Goal: Transaction & Acquisition: Download file/media

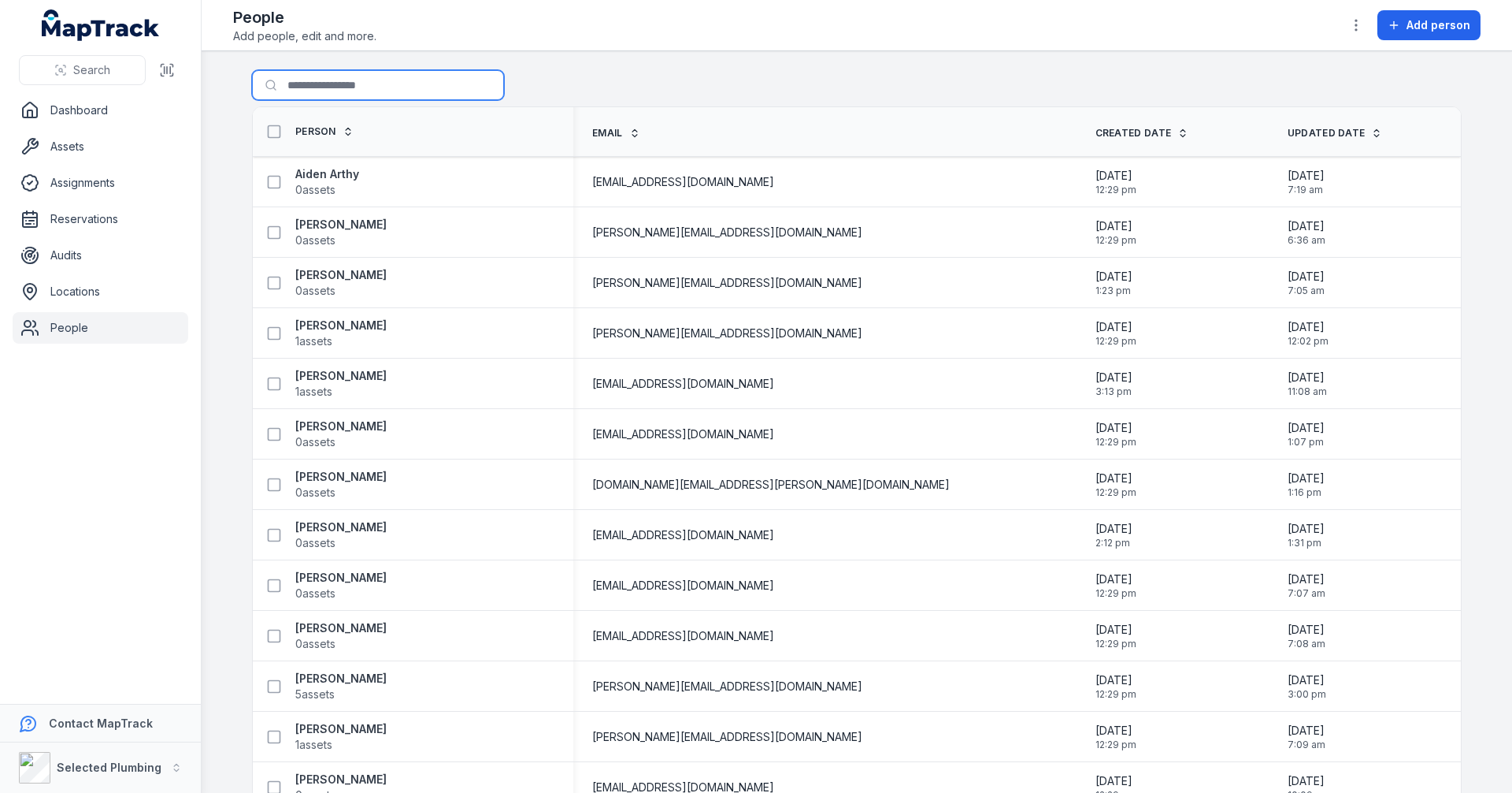
click at [334, 86] on input "Search for people" at bounding box center [378, 84] width 252 height 30
type input "****"
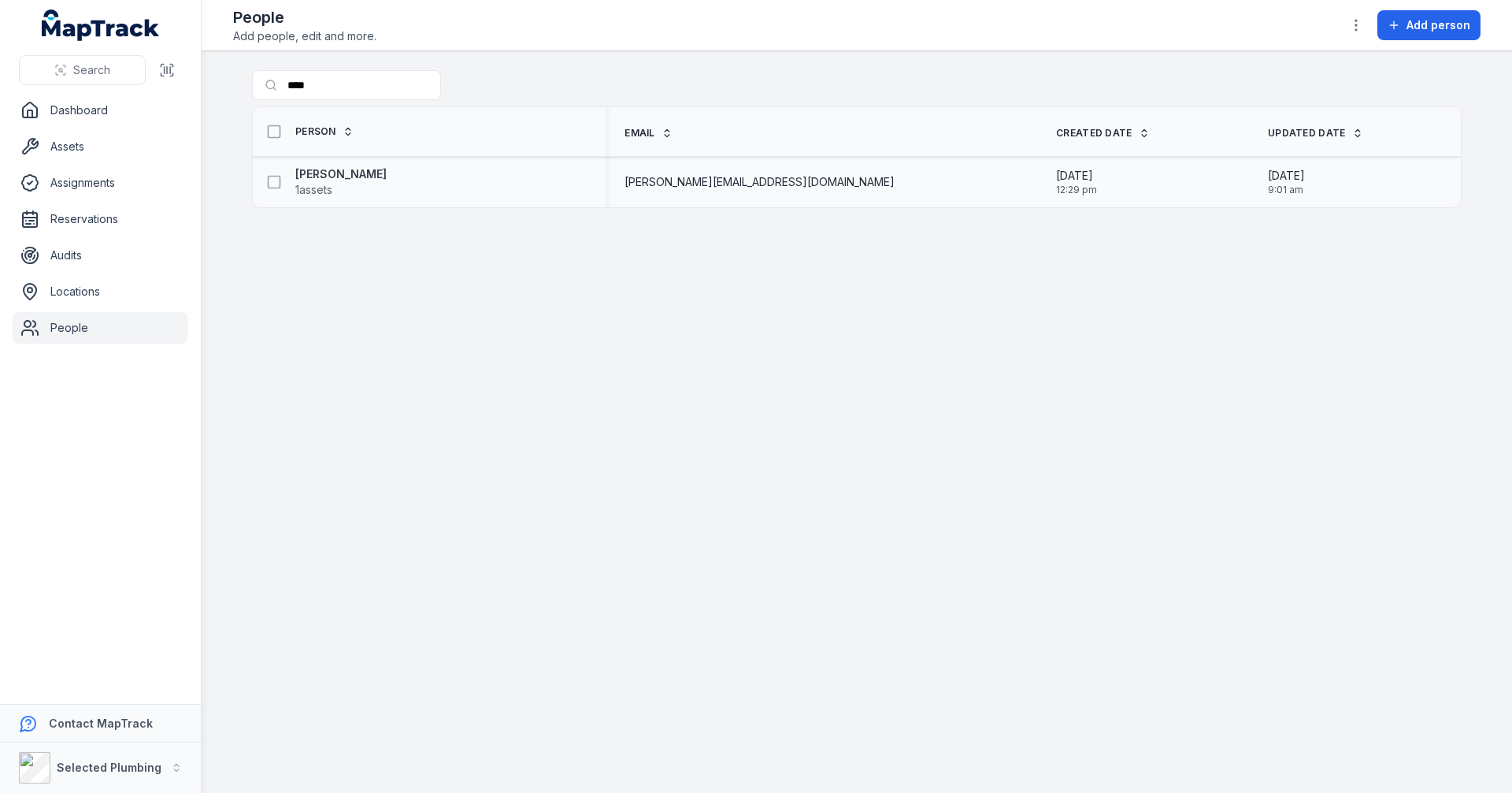
click at [521, 184] on div "[PERSON_NAME] 1 assets" at bounding box center [423, 182] width 328 height 31
click at [864, 182] on div "[PERSON_NAME][EMAIL_ADDRESS][DOMAIN_NAME]" at bounding box center [821, 182] width 393 height 16
click at [272, 181] on icon at bounding box center [274, 182] width 16 height 16
click at [337, 130] on link "Person" at bounding box center [324, 132] width 58 height 13
click at [328, 174] on strong "[PERSON_NAME]" at bounding box center [340, 174] width 91 height 16
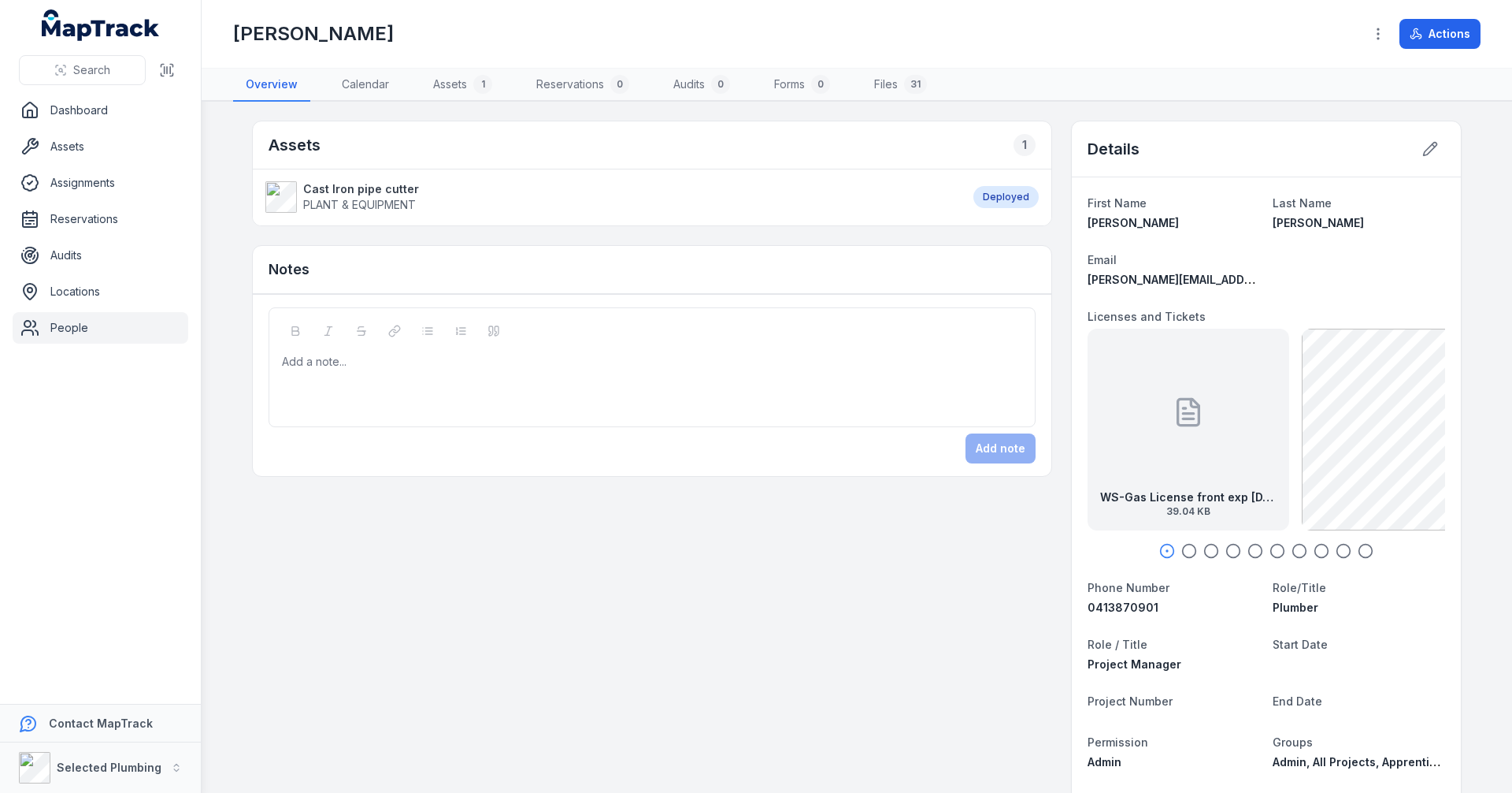
click at [1183, 549] on icon "button" at bounding box center [1189, 551] width 16 height 16
click at [1217, 553] on div at bounding box center [1267, 551] width 357 height 16
click at [1225, 550] on icon "button" at bounding box center [1233, 551] width 16 height 16
click at [1250, 550] on icon "button" at bounding box center [1256, 551] width 16 height 16
click at [1271, 550] on icon "button" at bounding box center [1277, 551] width 16 height 16
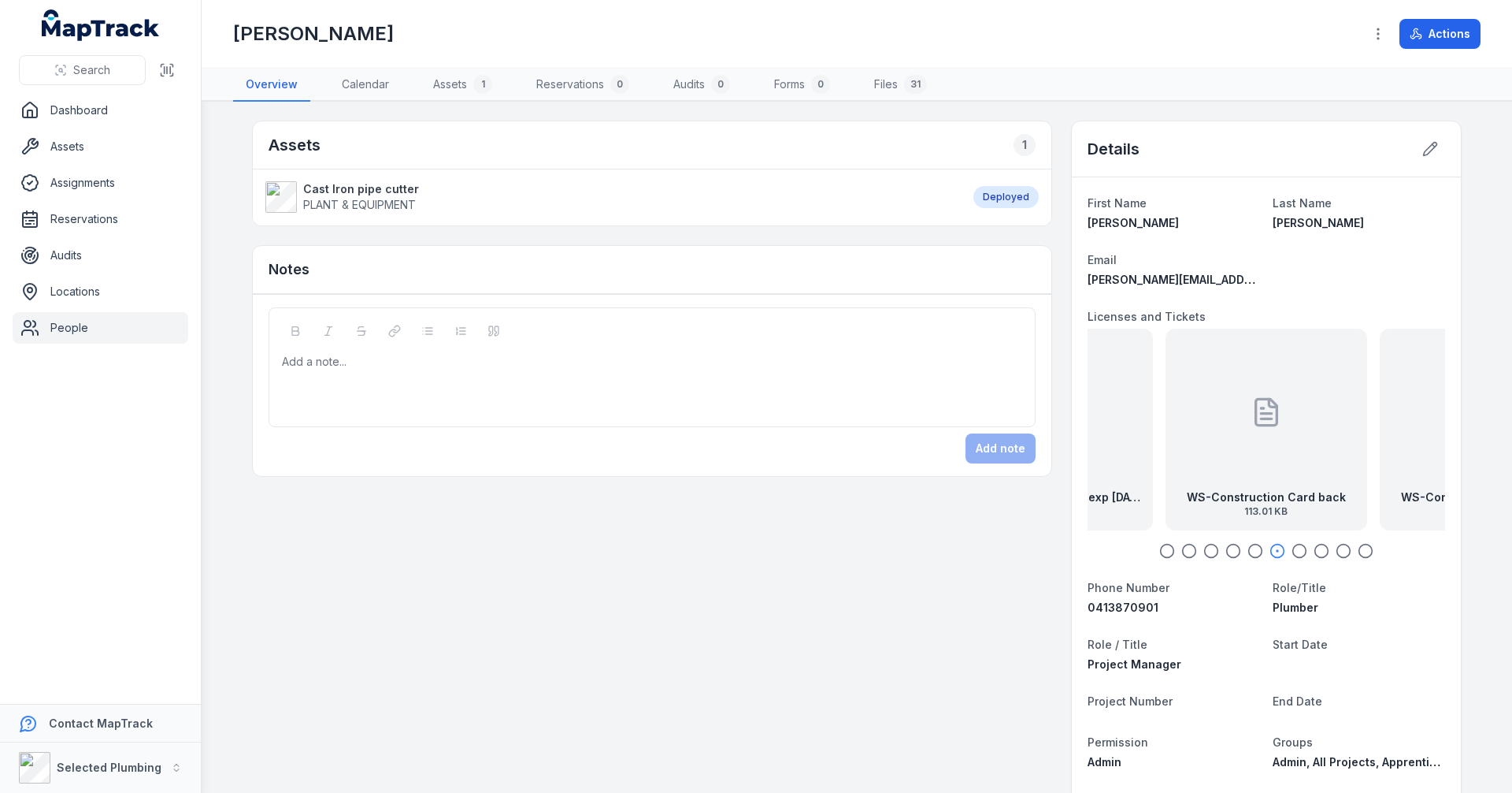
click at [1296, 550] on icon "button" at bounding box center [1300, 551] width 16 height 16
click at [1324, 549] on div at bounding box center [1267, 551] width 357 height 16
click at [1314, 549] on icon "button" at bounding box center [1322, 551] width 16 height 16
click at [1248, 484] on div "WS-Heavy Vehicle Drivers Liense front exp 17.09.28 125.39 KB" at bounding box center [1267, 430] width 202 height 202
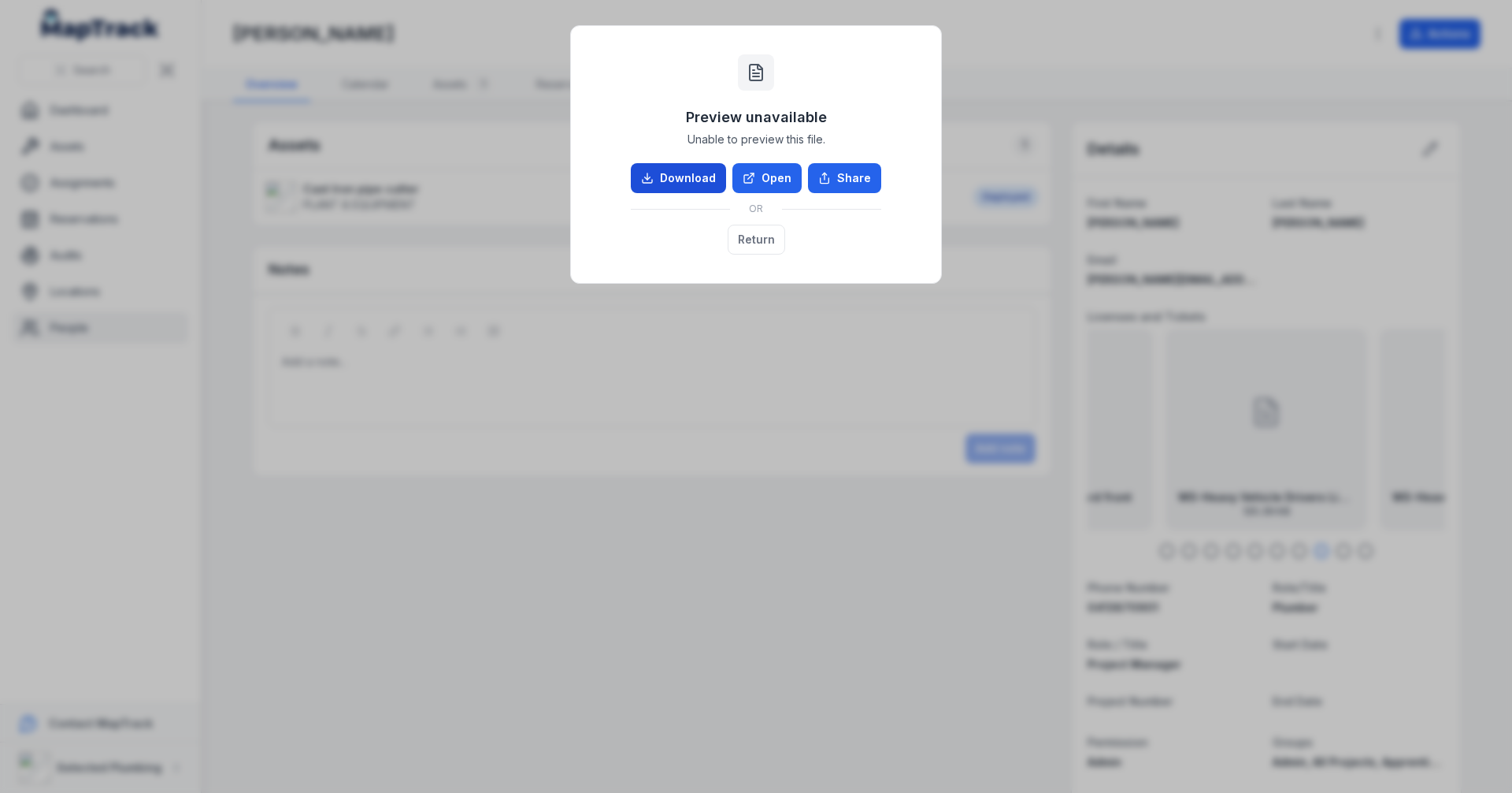
click at [690, 179] on link "Download" at bounding box center [678, 178] width 95 height 30
click at [1344, 551] on div "Preview unavailable Unable to preview this file. Download Open Share OR Return" at bounding box center [756, 396] width 1512 height 793
click at [763, 242] on button "Return" at bounding box center [756, 239] width 58 height 30
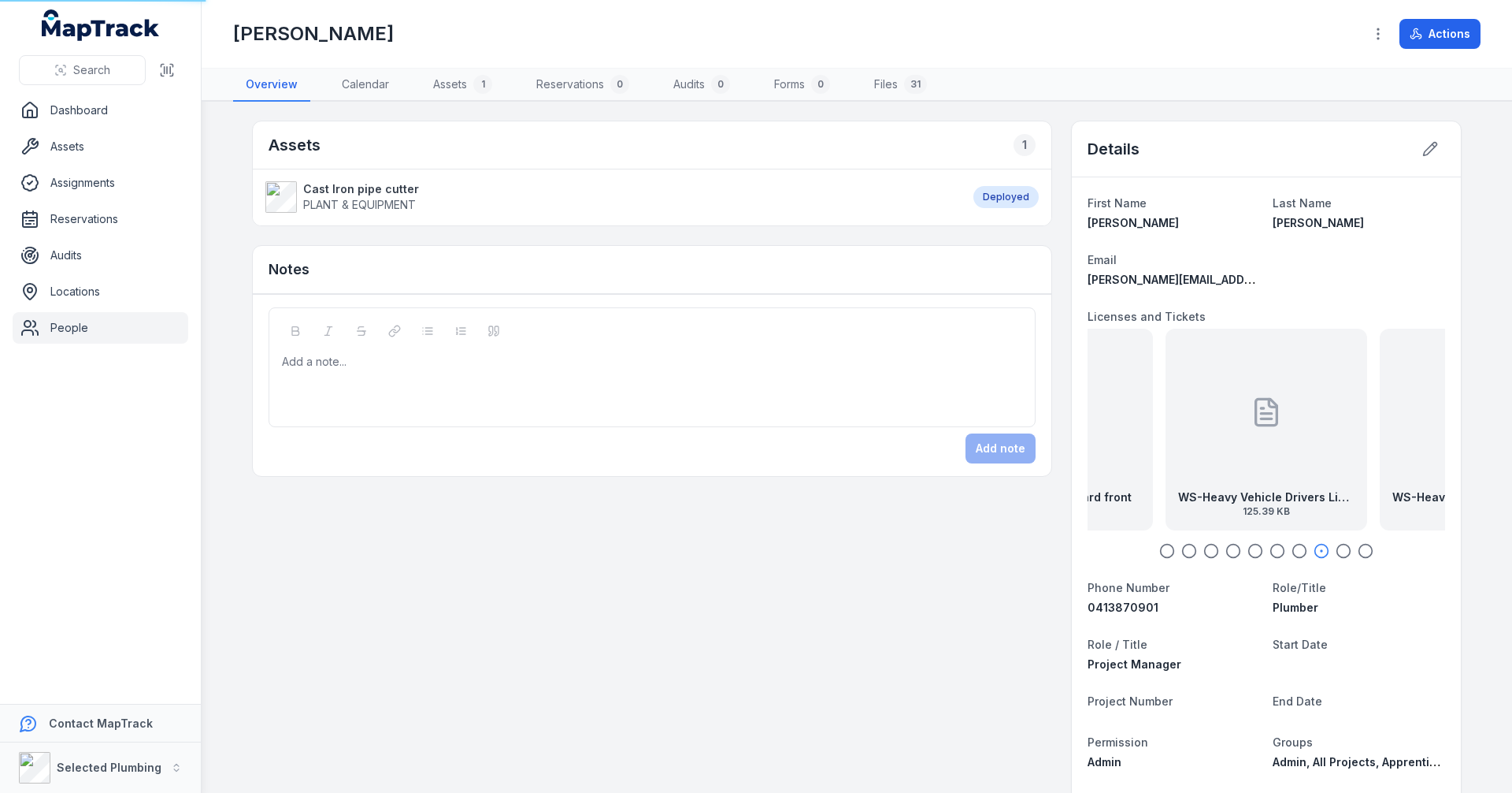
click at [1336, 544] on icon "button" at bounding box center [1344, 551] width 16 height 16
click at [1270, 454] on div at bounding box center [1267, 412] width 31 height 141
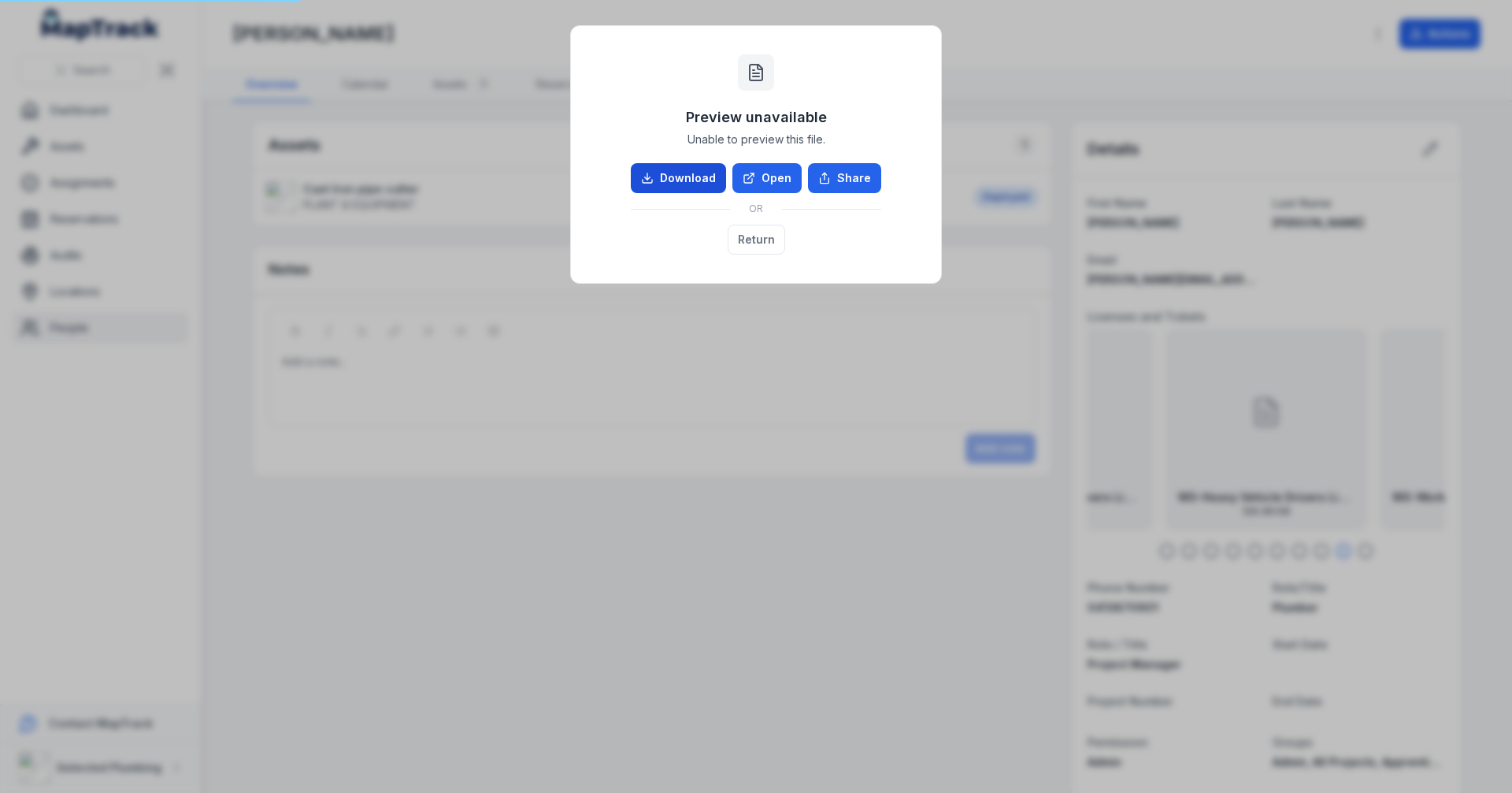
click at [683, 179] on link "Download" at bounding box center [678, 178] width 95 height 30
click at [749, 236] on button "Return" at bounding box center [756, 239] width 58 height 30
